Goal: Browse casually

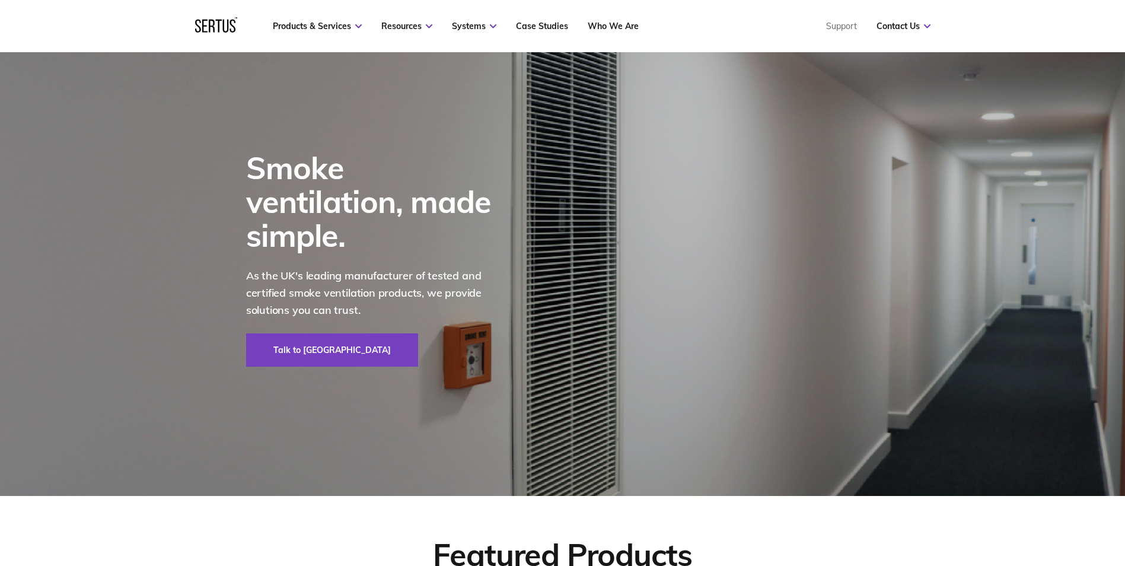
scroll to position [119, 0]
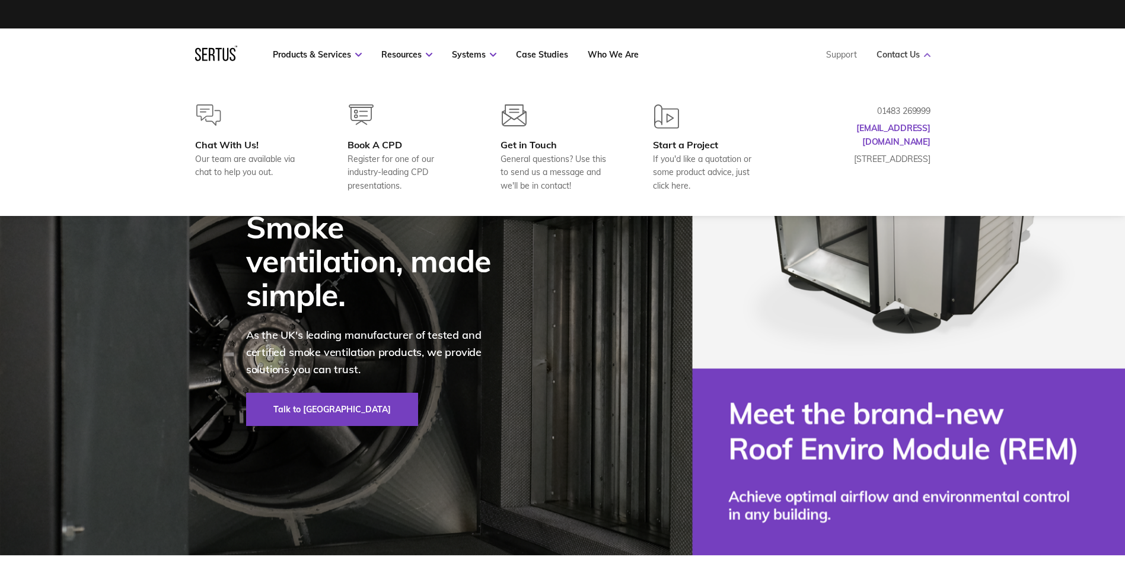
click at [924, 53] on icon at bounding box center [927, 55] width 7 height 4
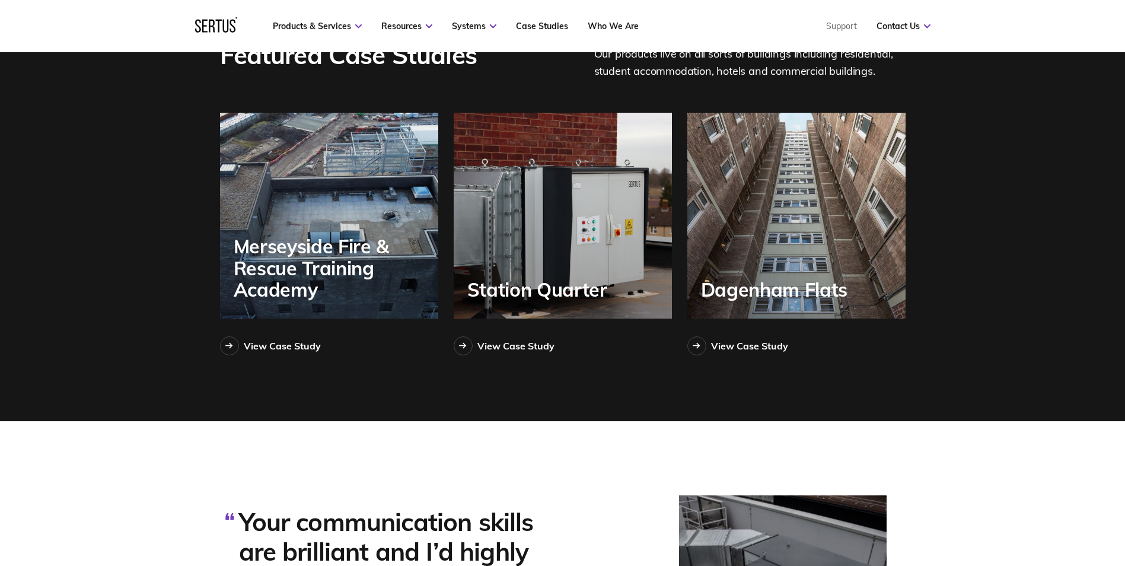
scroll to position [2787, 0]
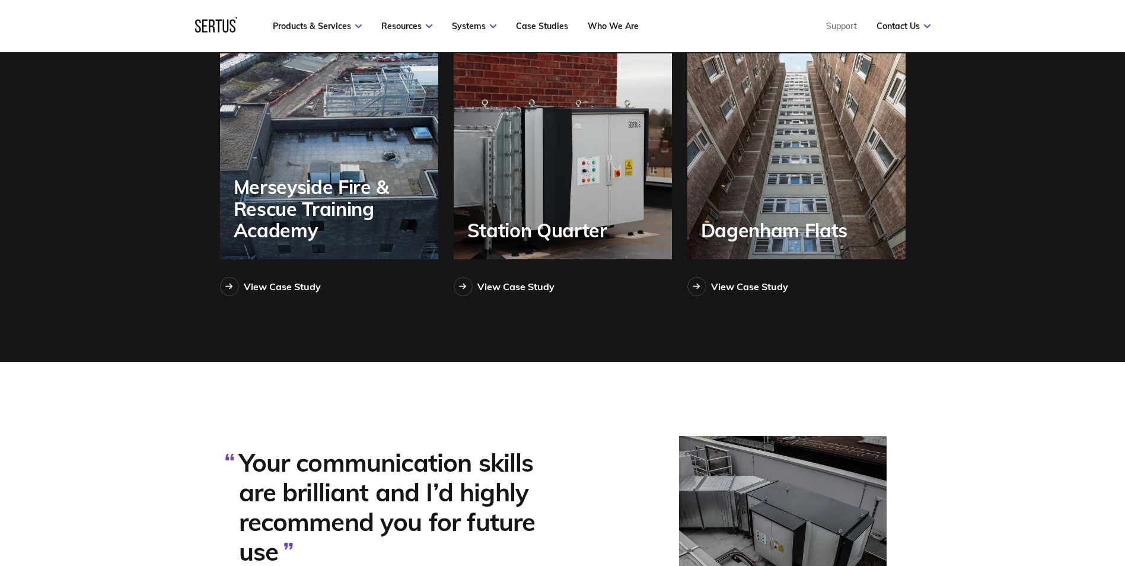
click at [1108, 69] on div "Featured Case Studies Our products live on all sorts of buildings including res…" at bounding box center [562, 141] width 1125 height 441
click at [1038, 77] on div "Featured Case Studies Our products live on all sorts of buildings including res…" at bounding box center [562, 141] width 1125 height 441
